Goal: Obtain resource: Obtain resource

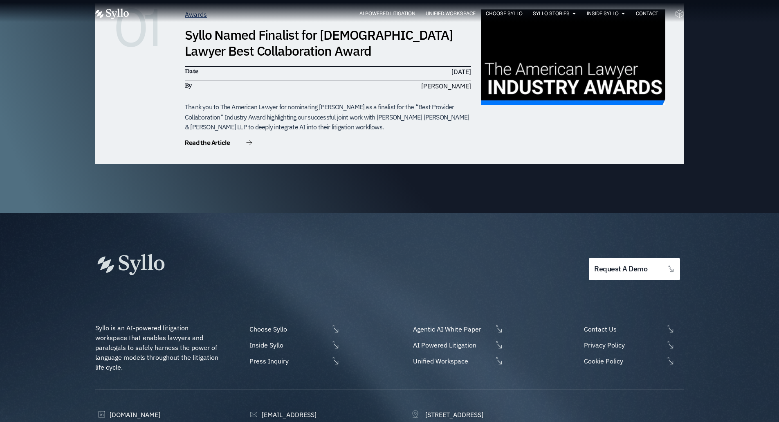
scroll to position [2653, 0]
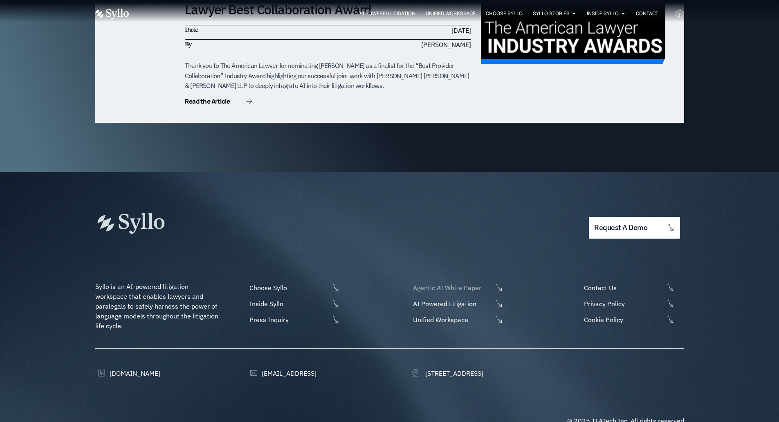
click at [469, 283] on span "Agentic AI White Paper" at bounding box center [452, 288] width 82 height 10
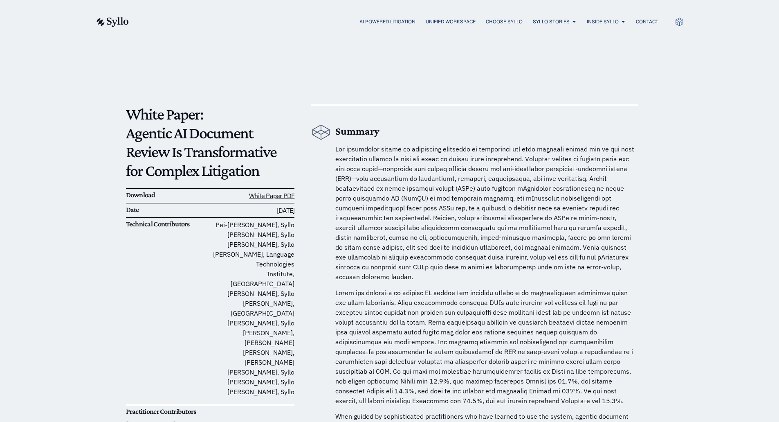
scroll to position [41, 0]
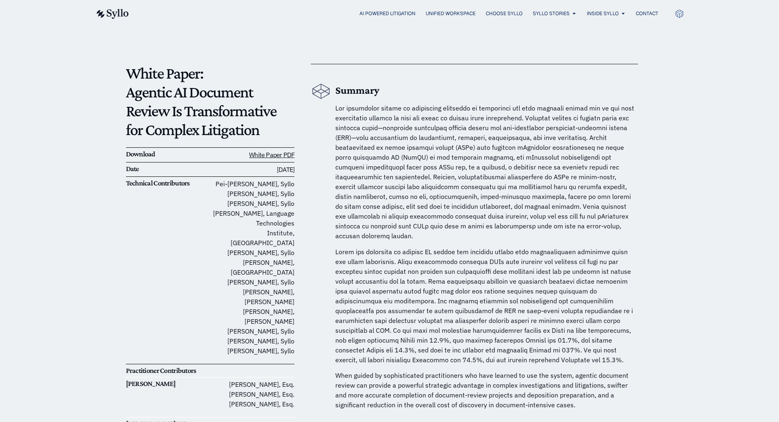
click at [363, 257] on p at bounding box center [486, 306] width 303 height 118
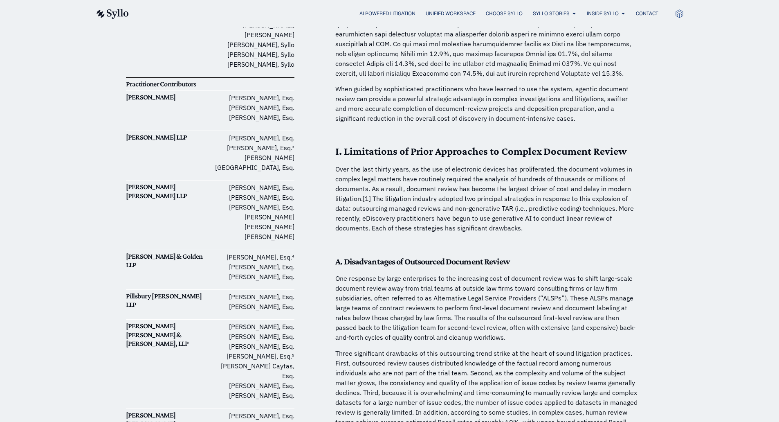
click at [350, 256] on strong "A. Disadvantages of Outsourced Document Review" at bounding box center [422, 261] width 174 height 10
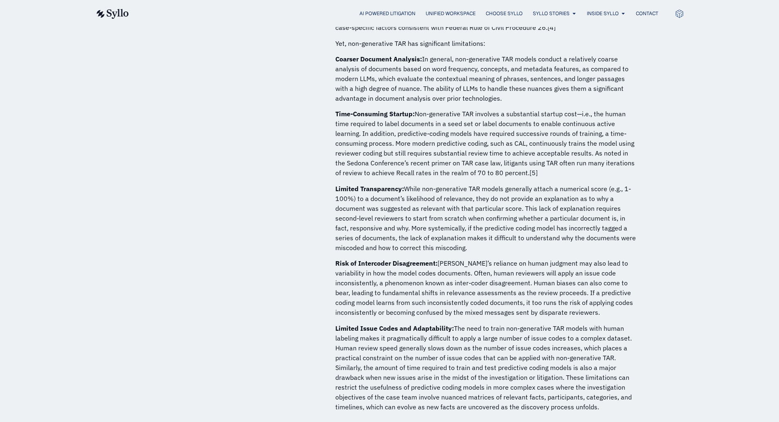
scroll to position [981, 0]
